Goal: Information Seeking & Learning: Find specific fact

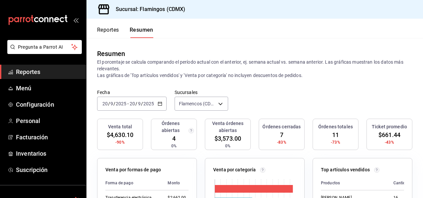
click at [113, 31] on font "Reportes" at bounding box center [108, 30] width 22 height 7
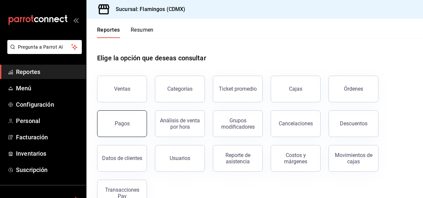
click at [129, 123] on button "Pagos" at bounding box center [122, 123] width 50 height 27
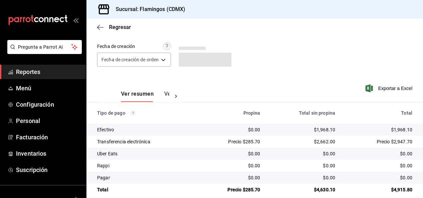
scroll to position [60, 0]
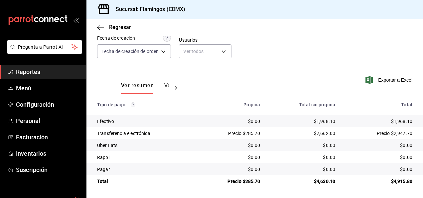
click at [322, 122] on div "$1,968.10" at bounding box center [303, 121] width 65 height 7
copy div "1,968.10"
click at [252, 131] on div "Precio $285.70" at bounding box center [231, 133] width 58 height 7
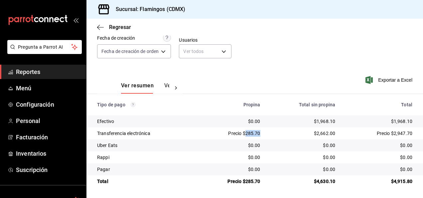
copy div "285.70"
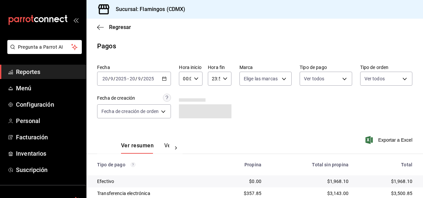
scroll to position [60, 0]
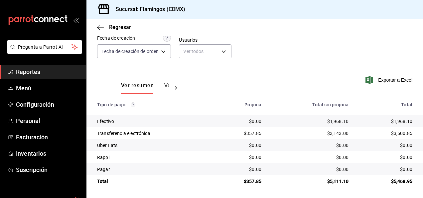
click at [250, 131] on div "$357.85" at bounding box center [241, 133] width 42 height 7
copy div "357.85"
